Goal: Transaction & Acquisition: Download file/media

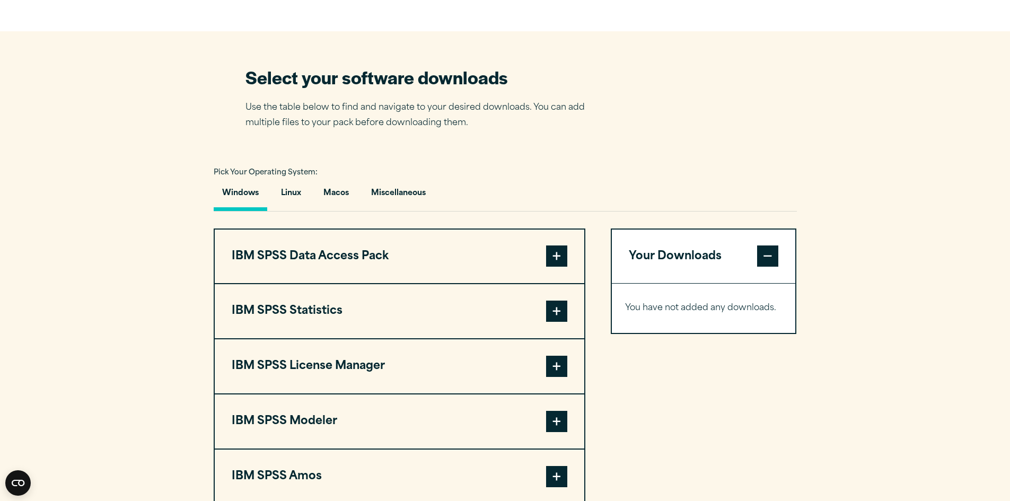
scroll to position [636, 0]
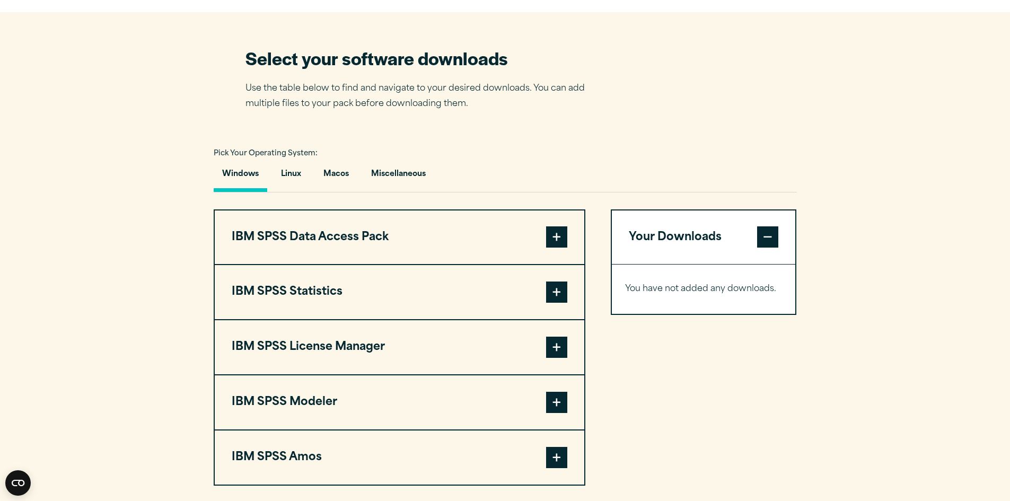
click at [563, 248] on span at bounding box center [556, 236] width 21 height 21
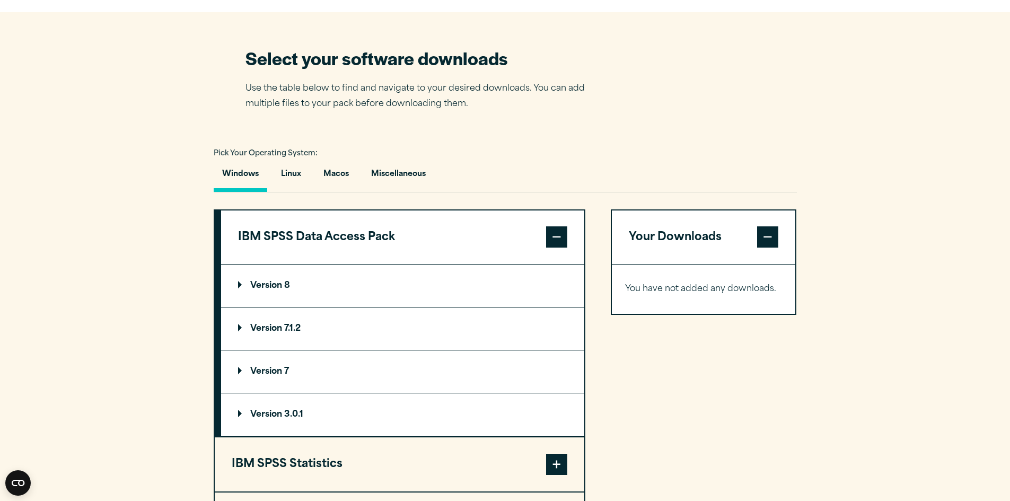
click at [558, 248] on span at bounding box center [556, 236] width 21 height 21
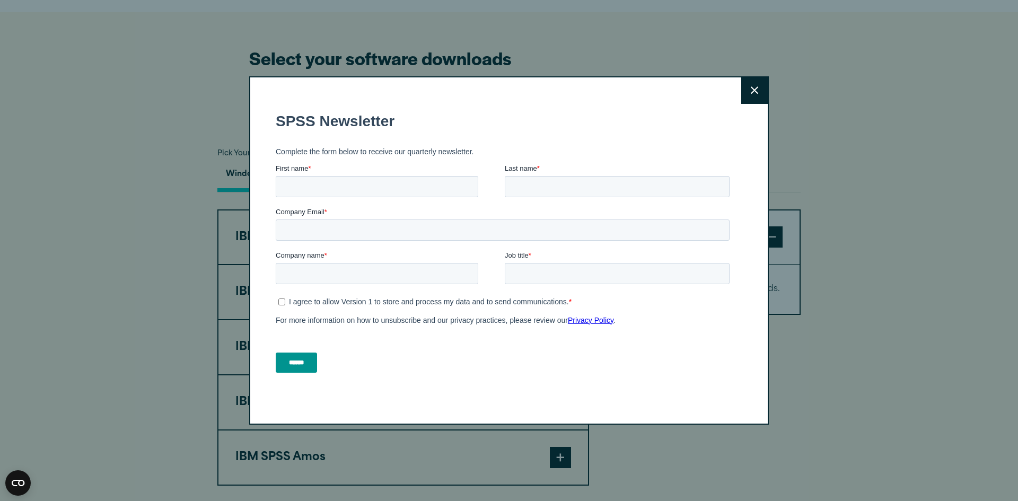
click at [759, 94] on button "Close" at bounding box center [754, 90] width 27 height 27
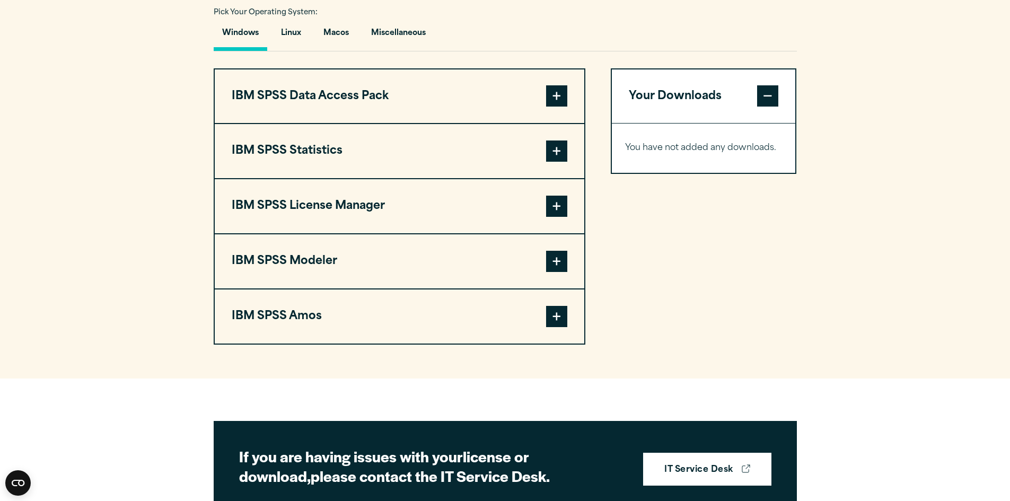
scroll to position [796, 0]
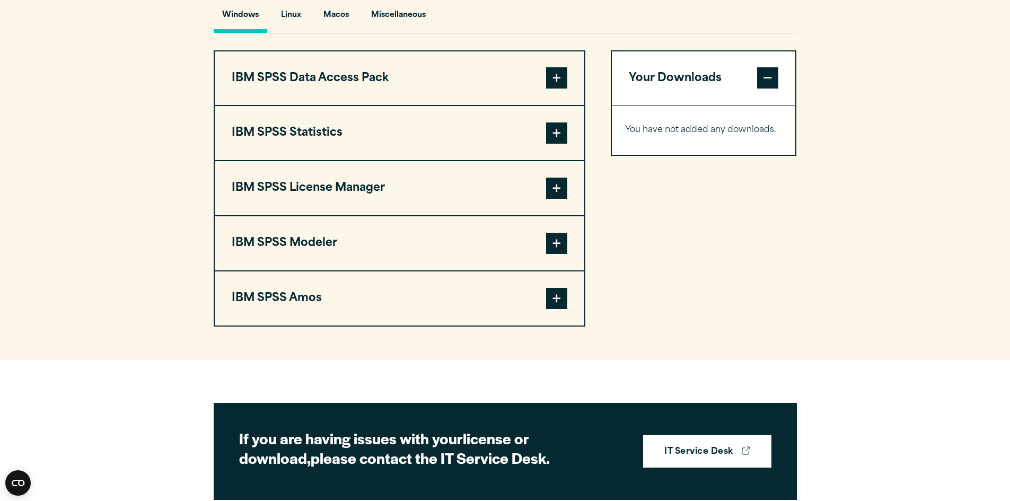
click at [561, 89] on span at bounding box center [556, 77] width 21 height 21
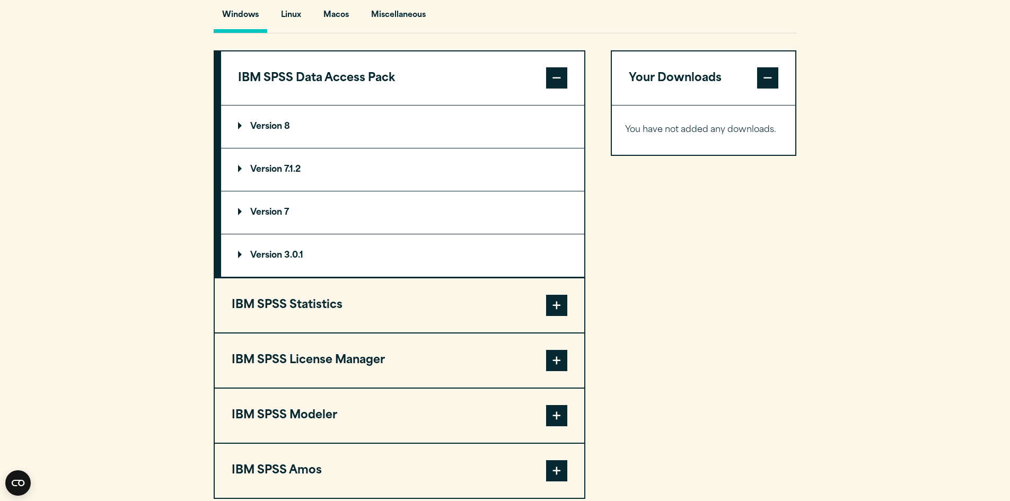
click at [303, 148] on summary "Version 8" at bounding box center [402, 127] width 363 height 42
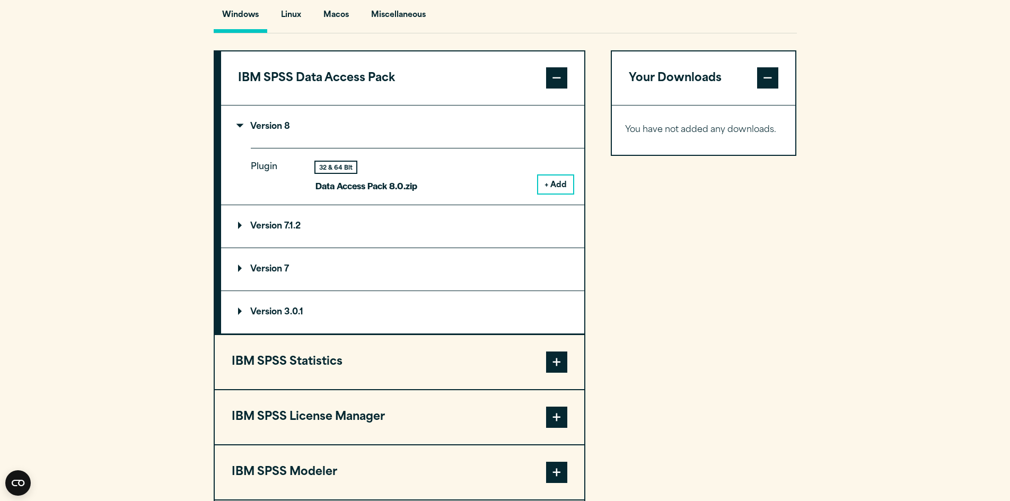
click at [554, 194] on button "+ Add" at bounding box center [555, 185] width 35 height 18
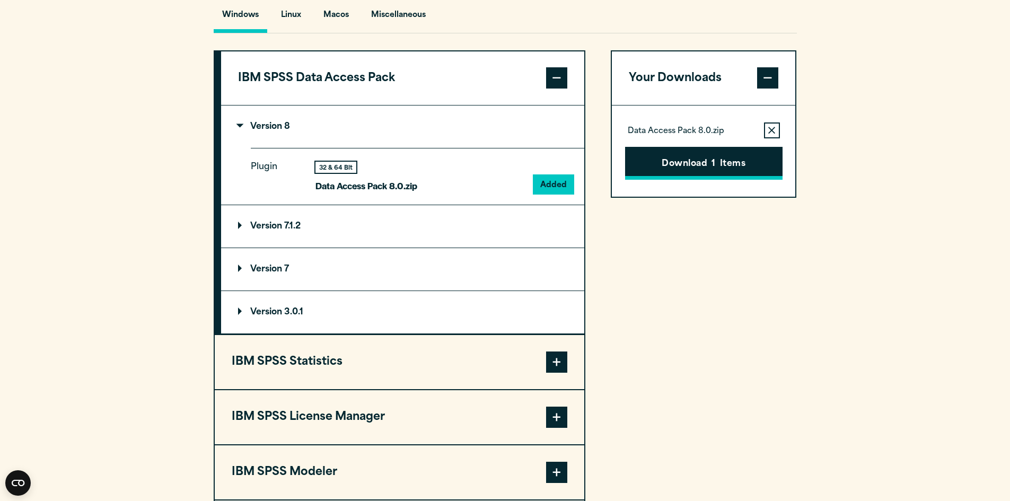
click at [741, 180] on button "Download 1 Items" at bounding box center [704, 163] width 158 height 33
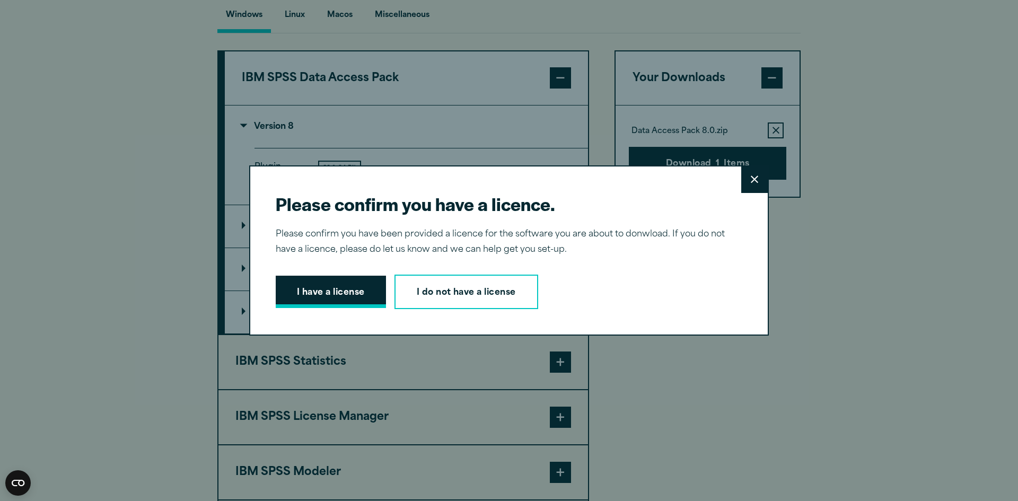
click at [339, 292] on button "I have a license" at bounding box center [331, 292] width 110 height 33
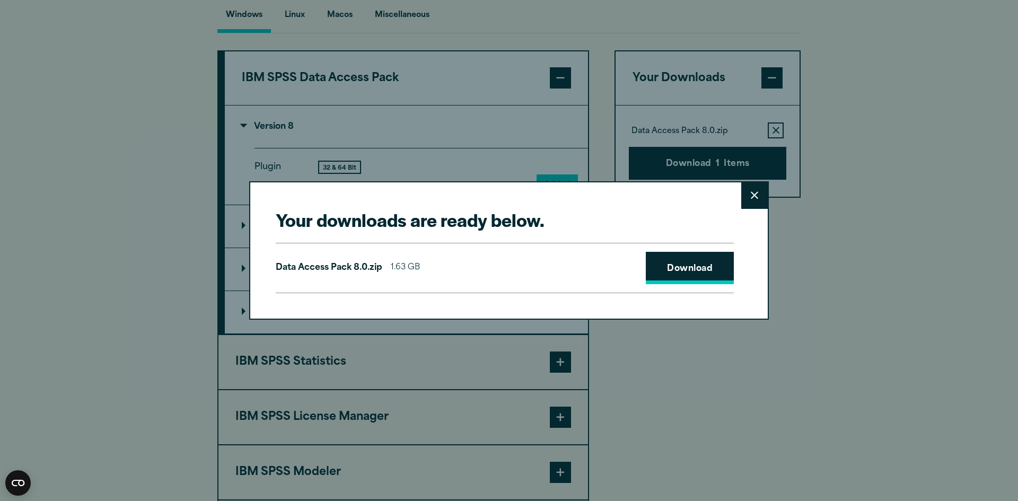
click at [654, 255] on link "Download" at bounding box center [690, 268] width 88 height 33
click at [675, 265] on link "Download" at bounding box center [690, 268] width 88 height 33
click at [681, 272] on link "Download" at bounding box center [690, 268] width 88 height 33
click at [681, 273] on link "Download" at bounding box center [690, 268] width 88 height 33
click at [682, 277] on link "Download" at bounding box center [690, 268] width 88 height 33
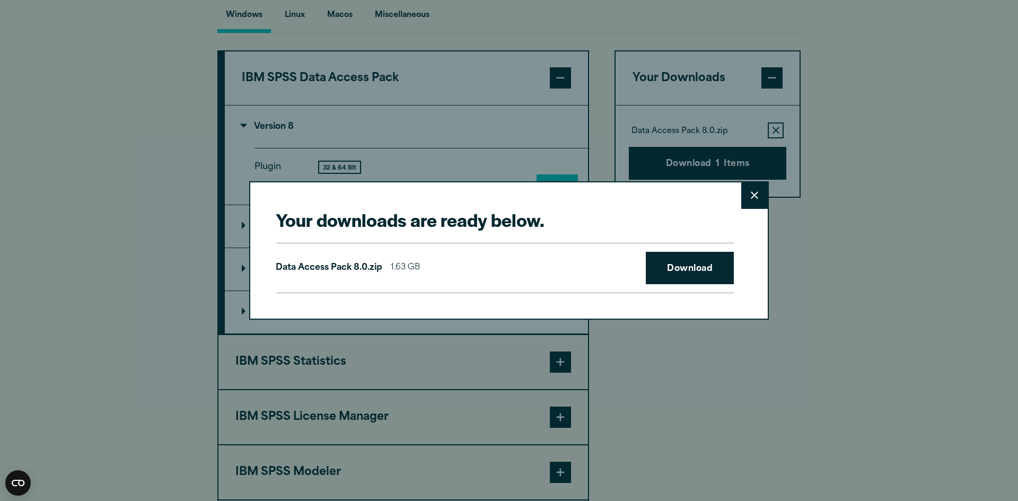
click at [756, 193] on button "Close" at bounding box center [754, 195] width 27 height 27
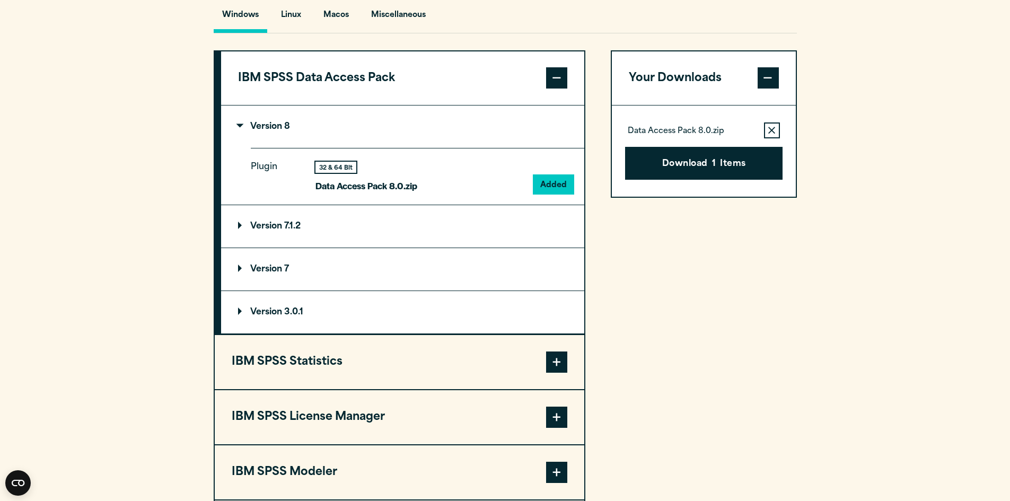
click at [721, 188] on div "Your downloads are ready below. Close Data Access Pack 8.0.zip 1.63 GB Download" at bounding box center [505, 250] width 1010 height 501
click at [716, 180] on button "Download 1 Items" at bounding box center [704, 163] width 158 height 33
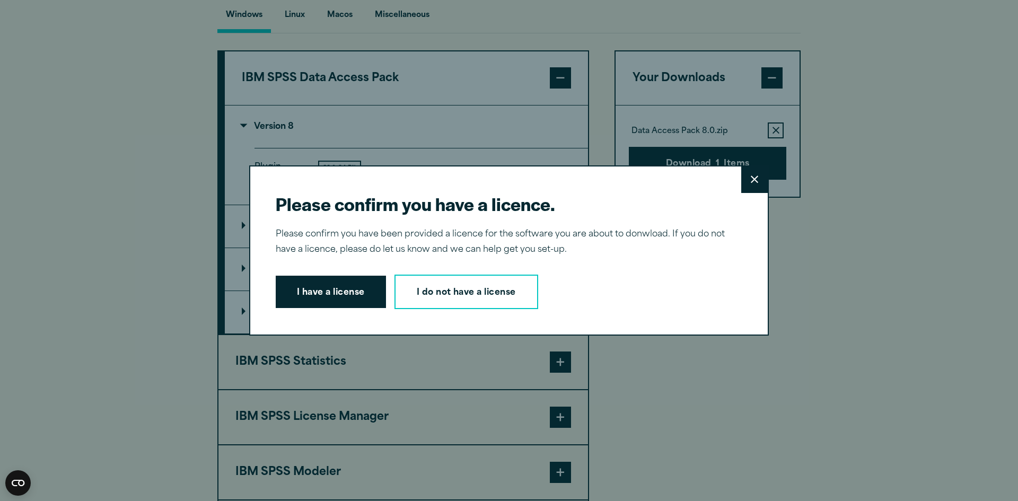
click at [341, 291] on button "I have a license" at bounding box center [331, 292] width 110 height 33
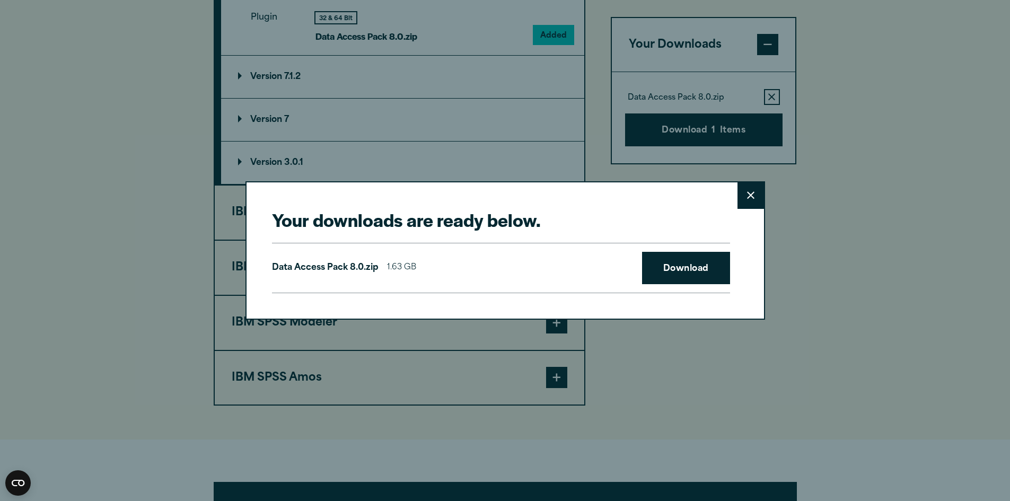
scroll to position [1167, 0]
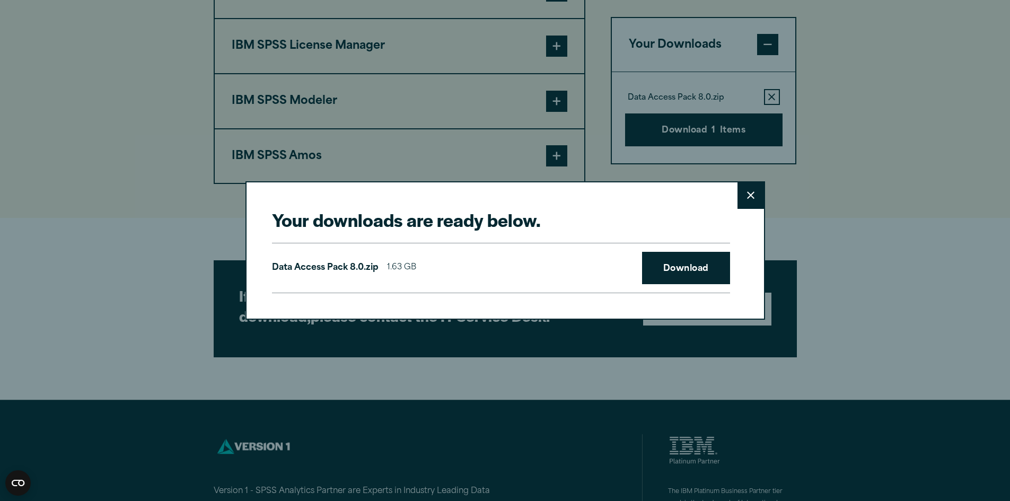
click at [746, 195] on button "Close" at bounding box center [751, 195] width 27 height 27
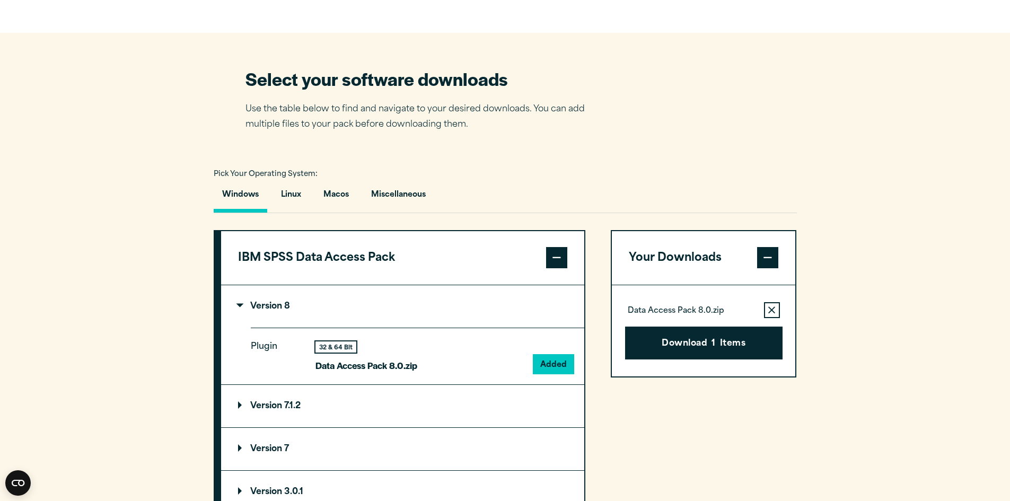
scroll to position [583, 0]
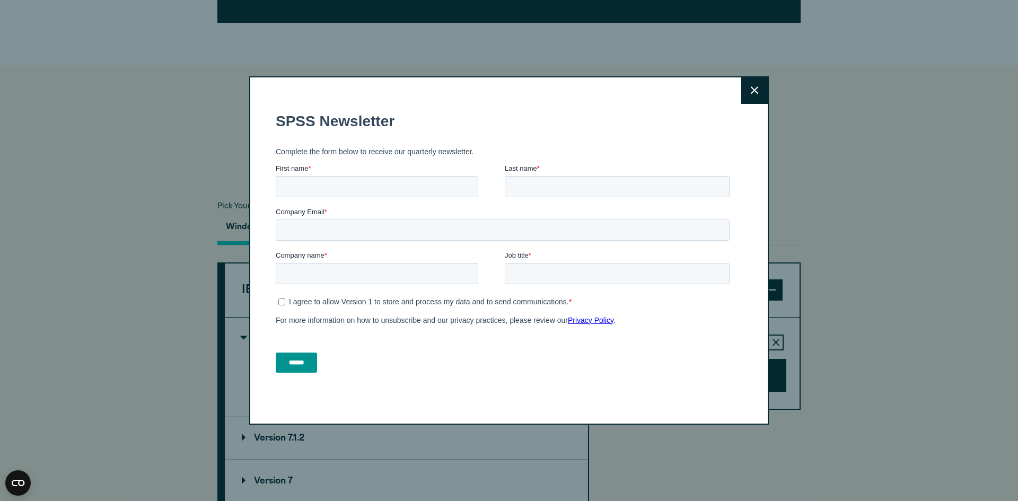
click at [761, 95] on button "Close" at bounding box center [754, 90] width 27 height 27
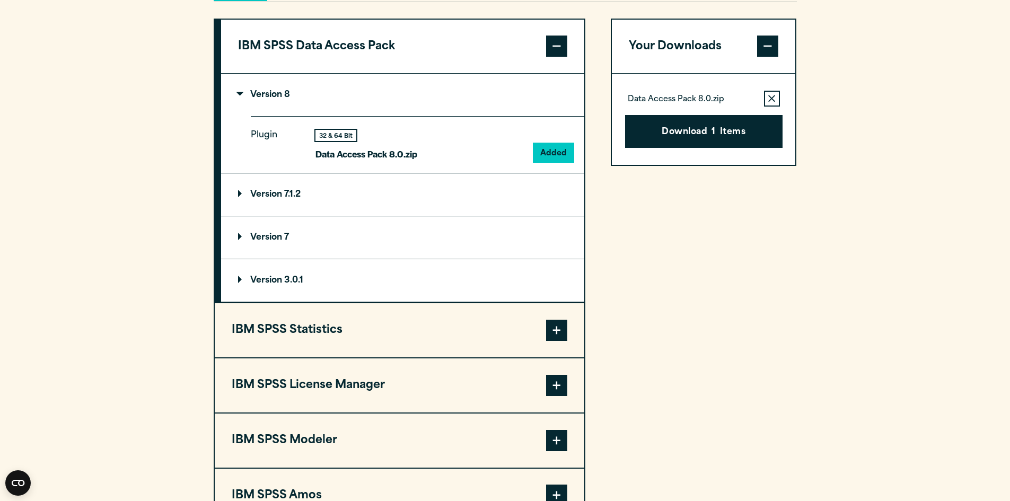
scroll to position [849, 0]
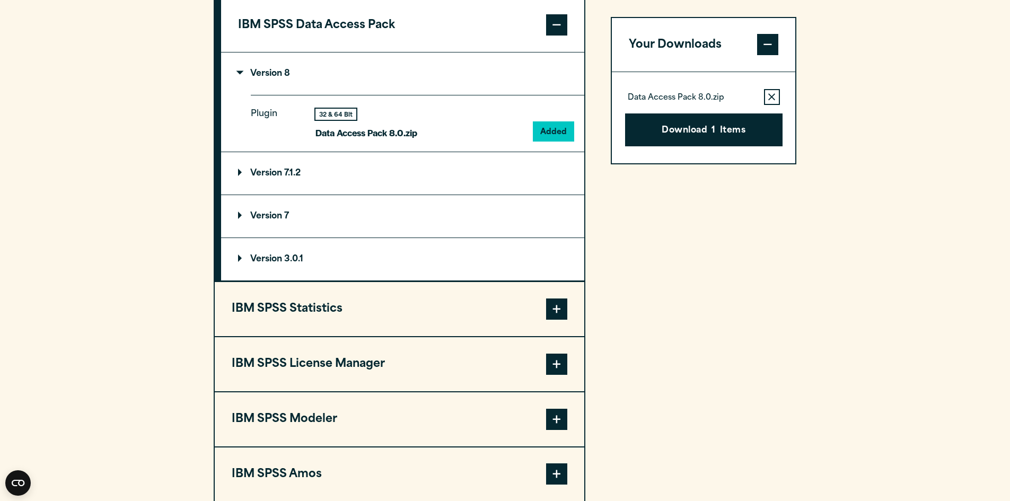
click at [773, 92] on div "Data Access Pack 8.0.zip Remove this item from your software download list Down…" at bounding box center [704, 118] width 184 height 91
click at [773, 101] on icon "button" at bounding box center [772, 97] width 7 height 7
